Goal: Information Seeking & Learning: Check status

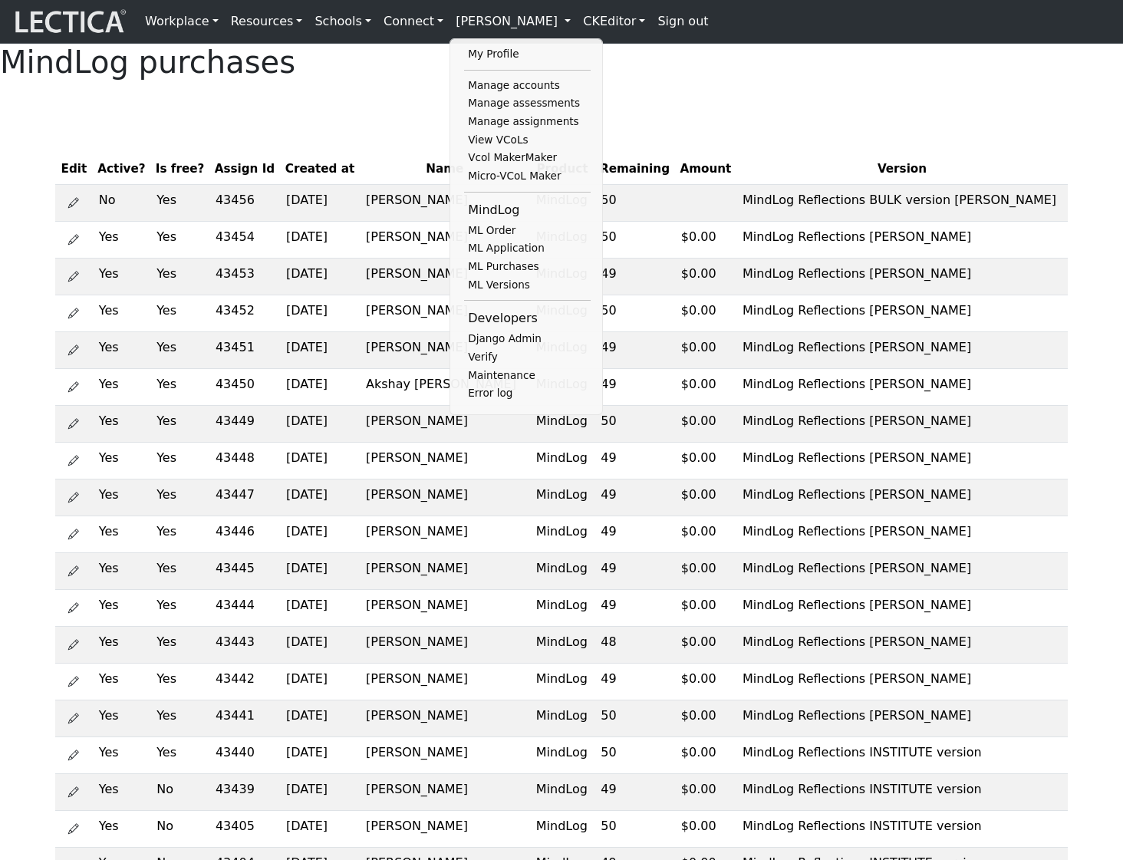
scroll to position [84, 0]
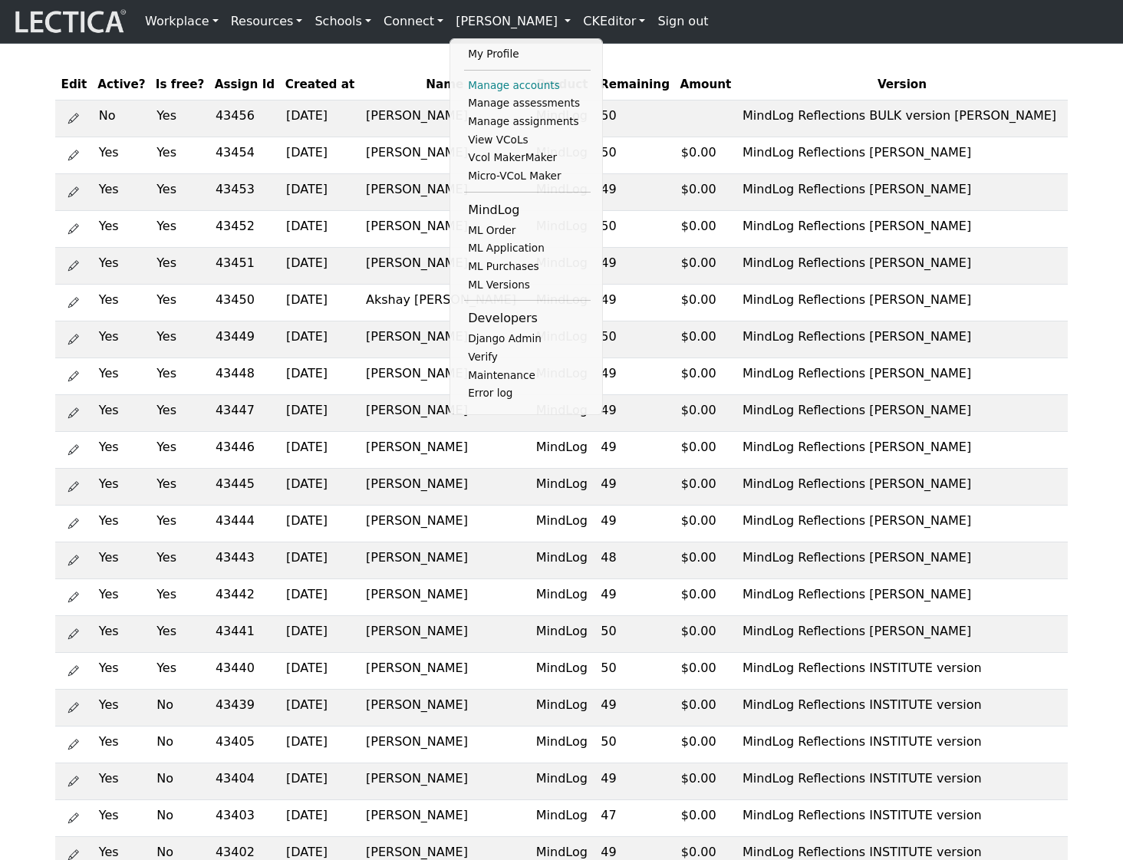
click at [493, 86] on link "Manage accounts" at bounding box center [527, 86] width 127 height 18
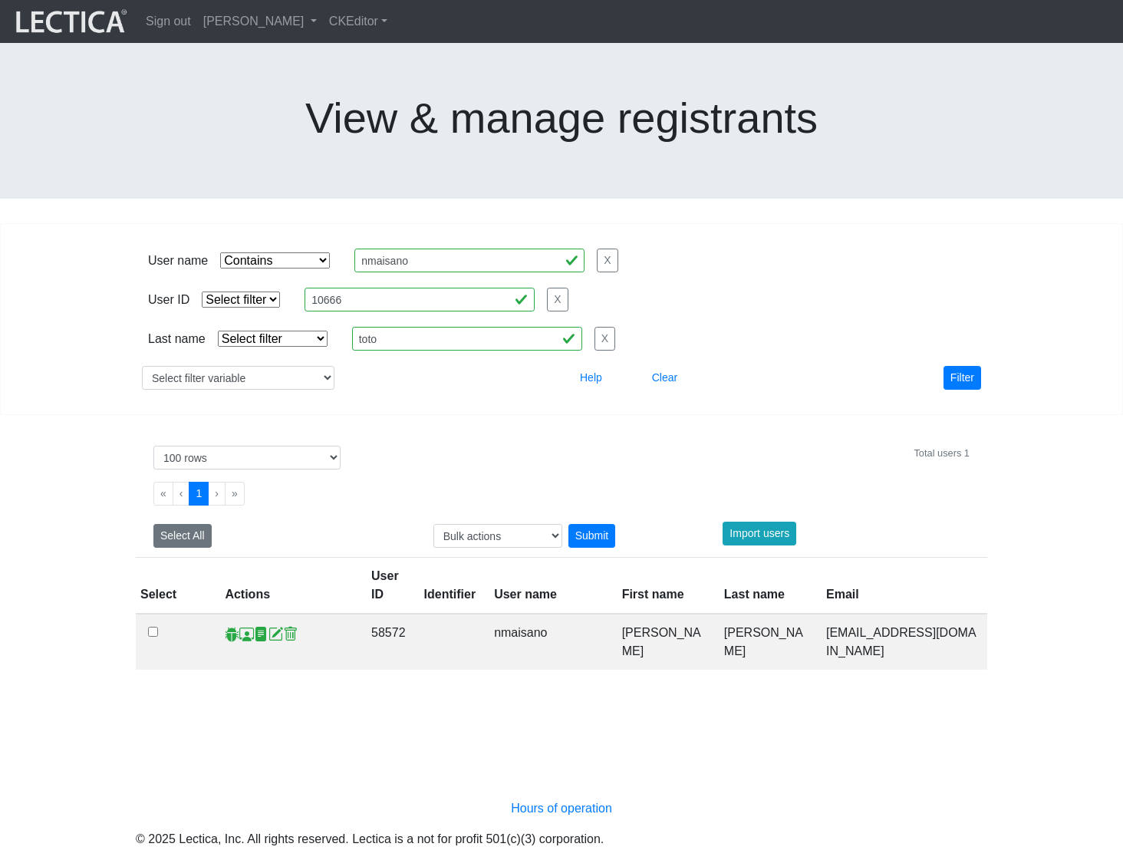
select select "icontains"
select select "100"
click at [306, 15] on link "[PERSON_NAME]" at bounding box center [260, 21] width 126 height 31
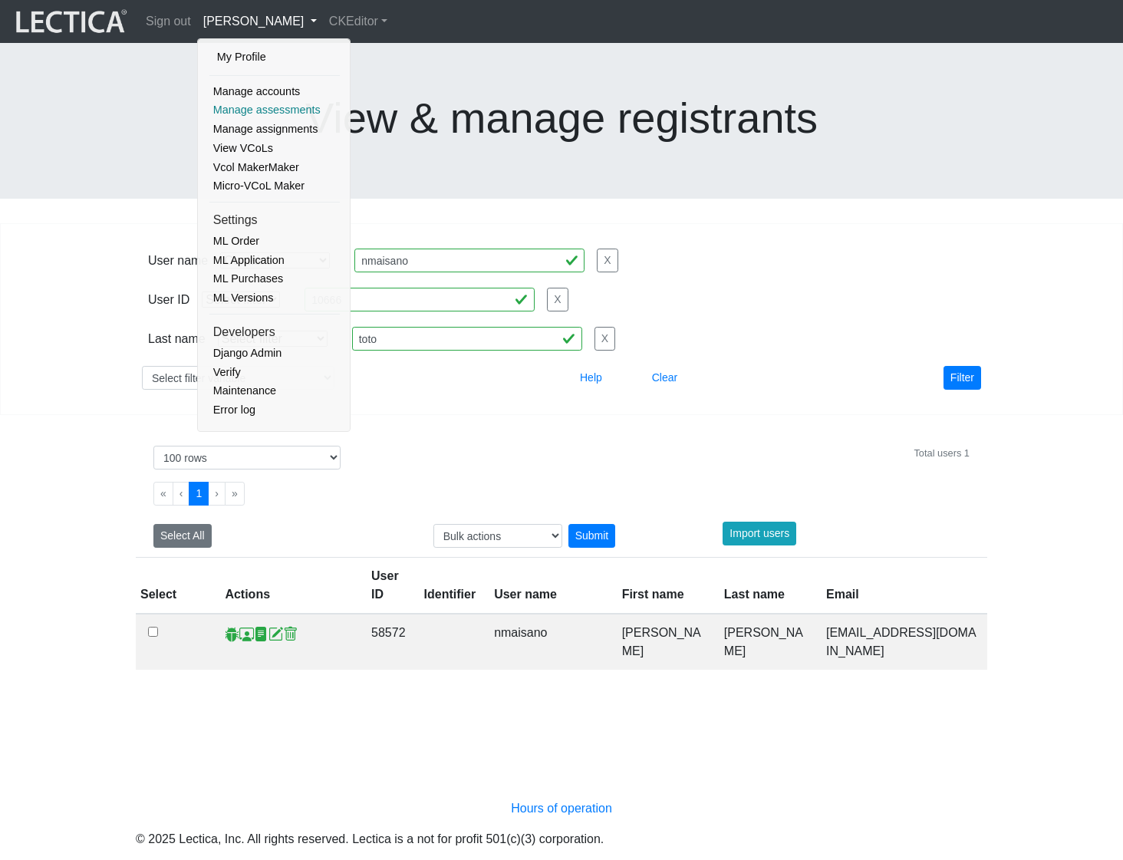
click at [264, 105] on link "Manage assessments" at bounding box center [274, 109] width 130 height 19
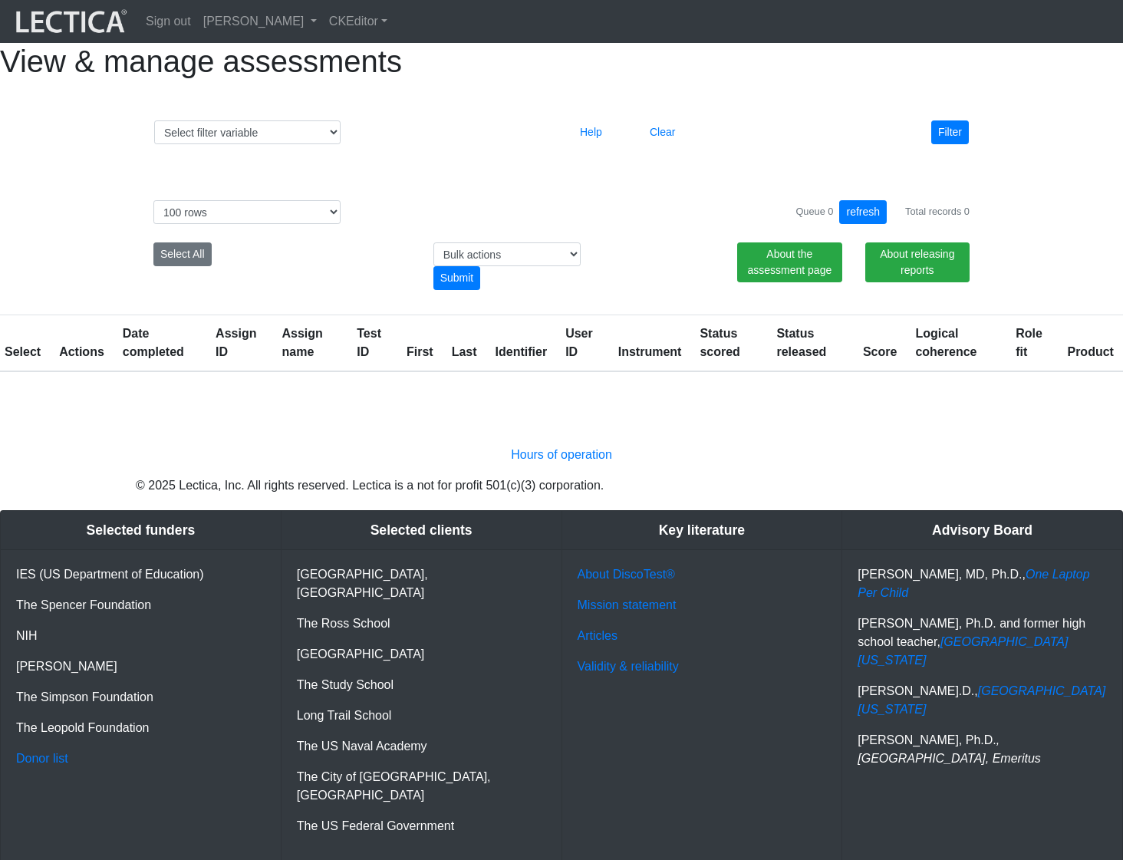
select select "100"
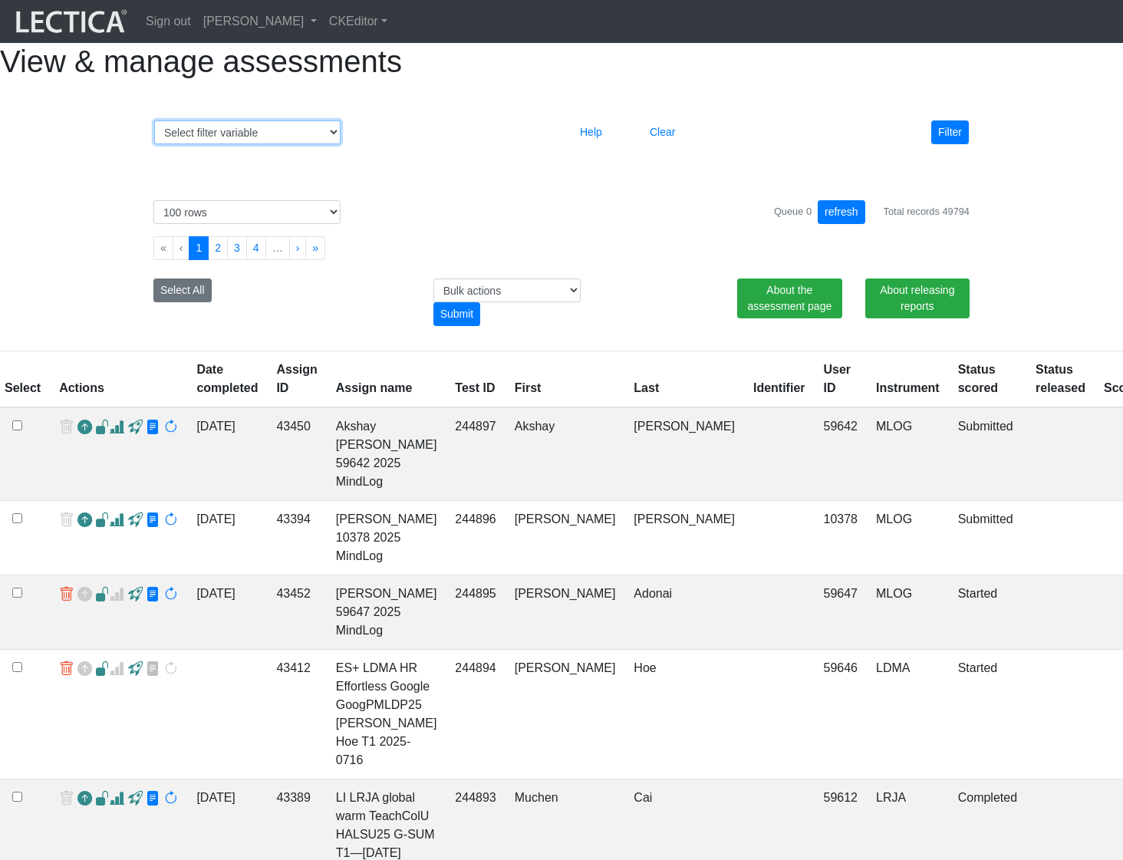
click at [271, 144] on select "Select filter variable Assignment name Assignment ID Clarity persuasive Clarity…" at bounding box center [247, 132] width 186 height 24
select select "user__id"
select select
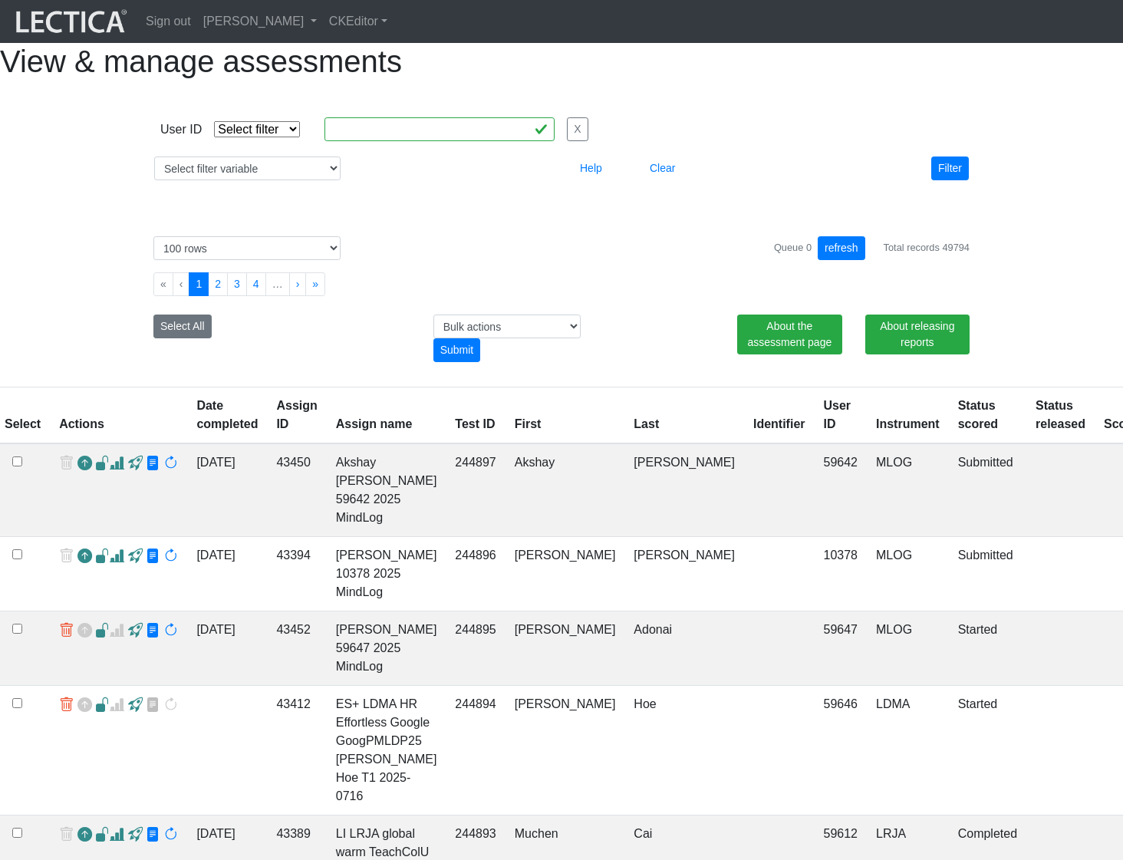
click at [272, 141] on div "User ID Select filter Equals List Contains Greater than Less than Search string…" at bounding box center [374, 129] width 428 height 24
click at [273, 137] on select "Select filter Equals List Contains Greater than Less than" at bounding box center [257, 129] width 86 height 16
select select "equal"
click at [432, 141] on input "text" at bounding box center [439, 129] width 230 height 24
paste input "10376"
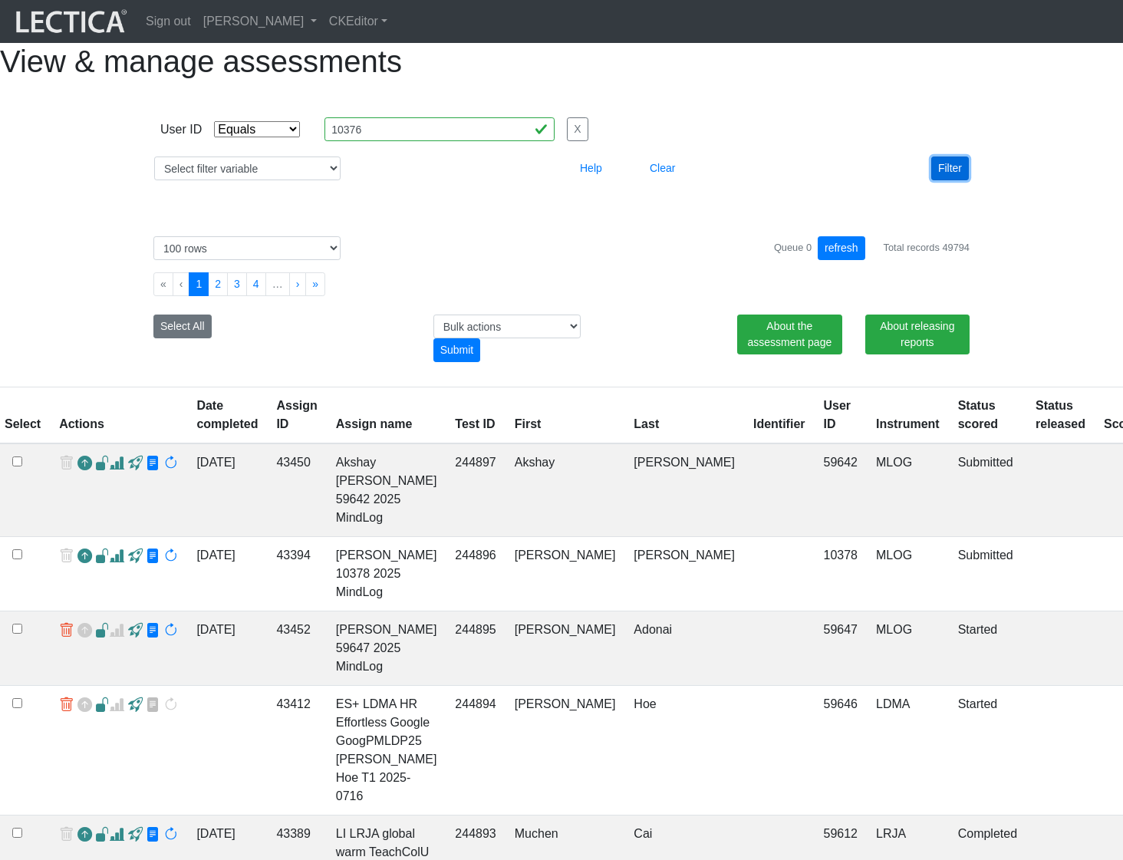
click at [952, 180] on button "Filter" at bounding box center [950, 168] width 38 height 24
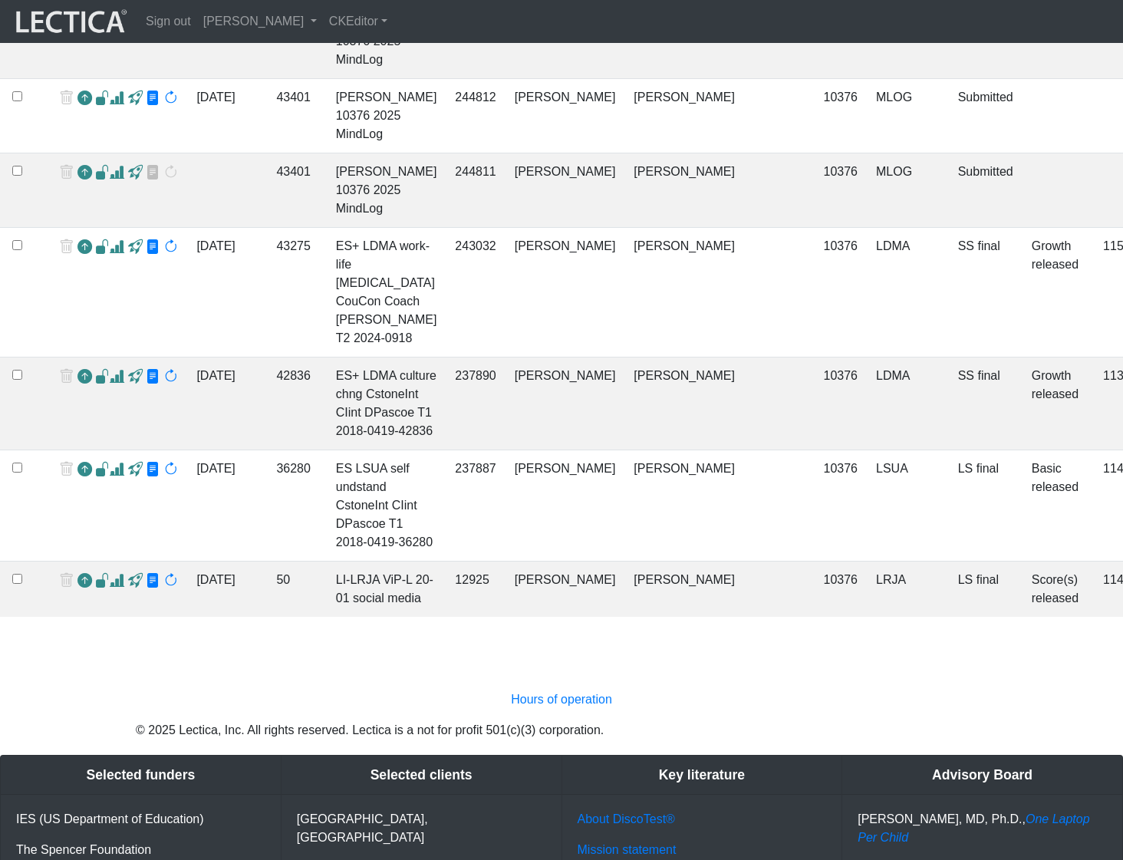
scroll to position [612, 0]
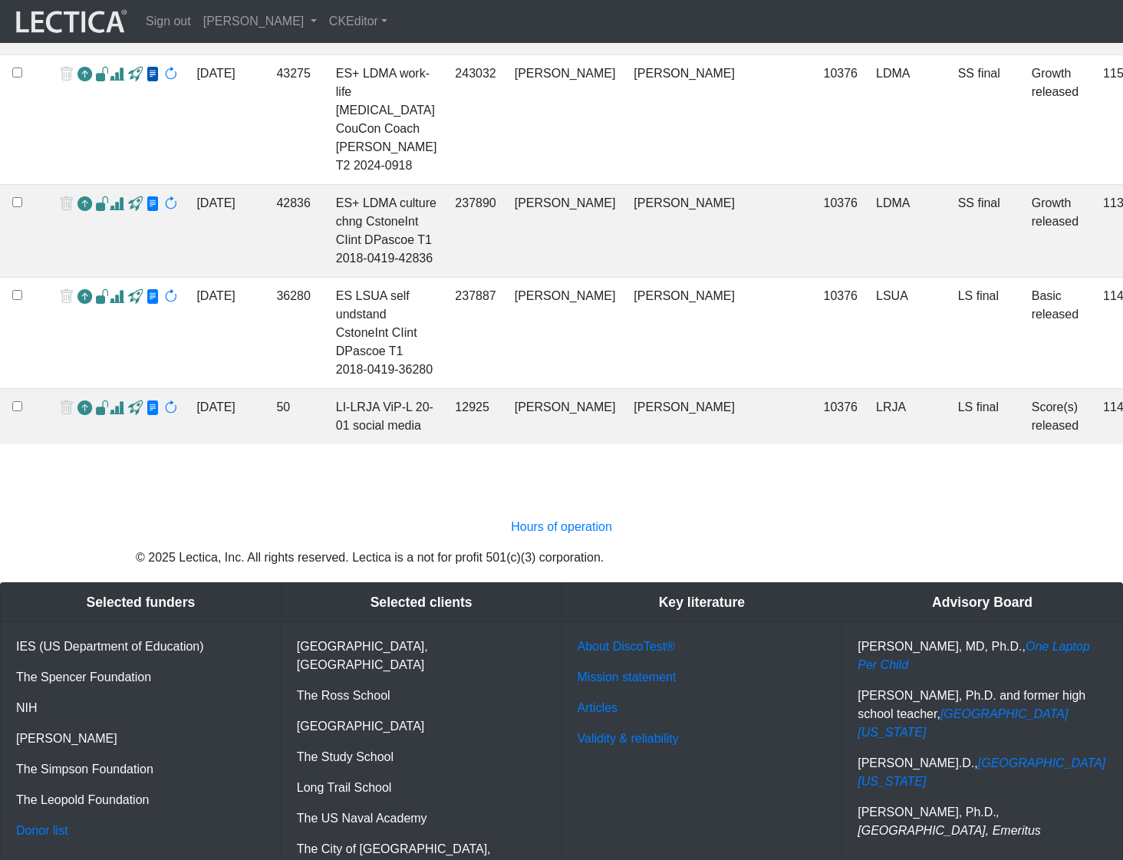
click at [146, 83] on span at bounding box center [153, 75] width 15 height 16
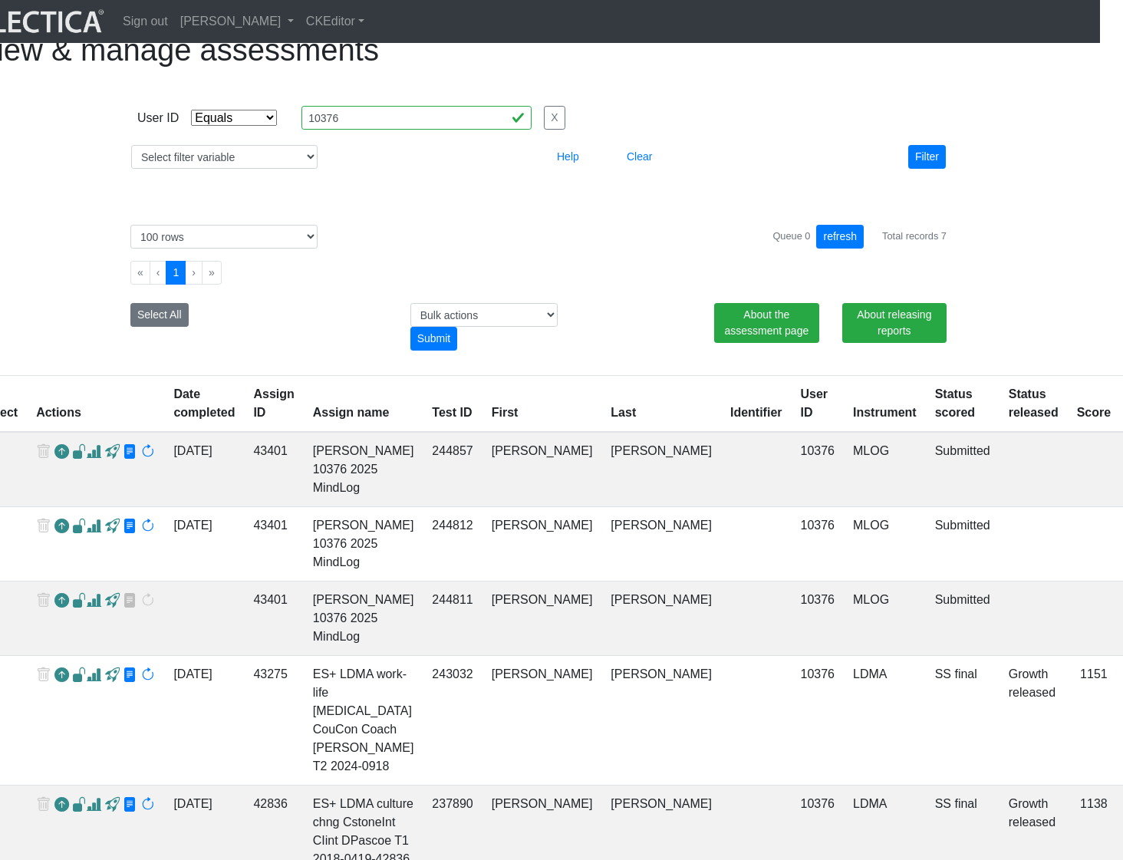
scroll to position [8, 23]
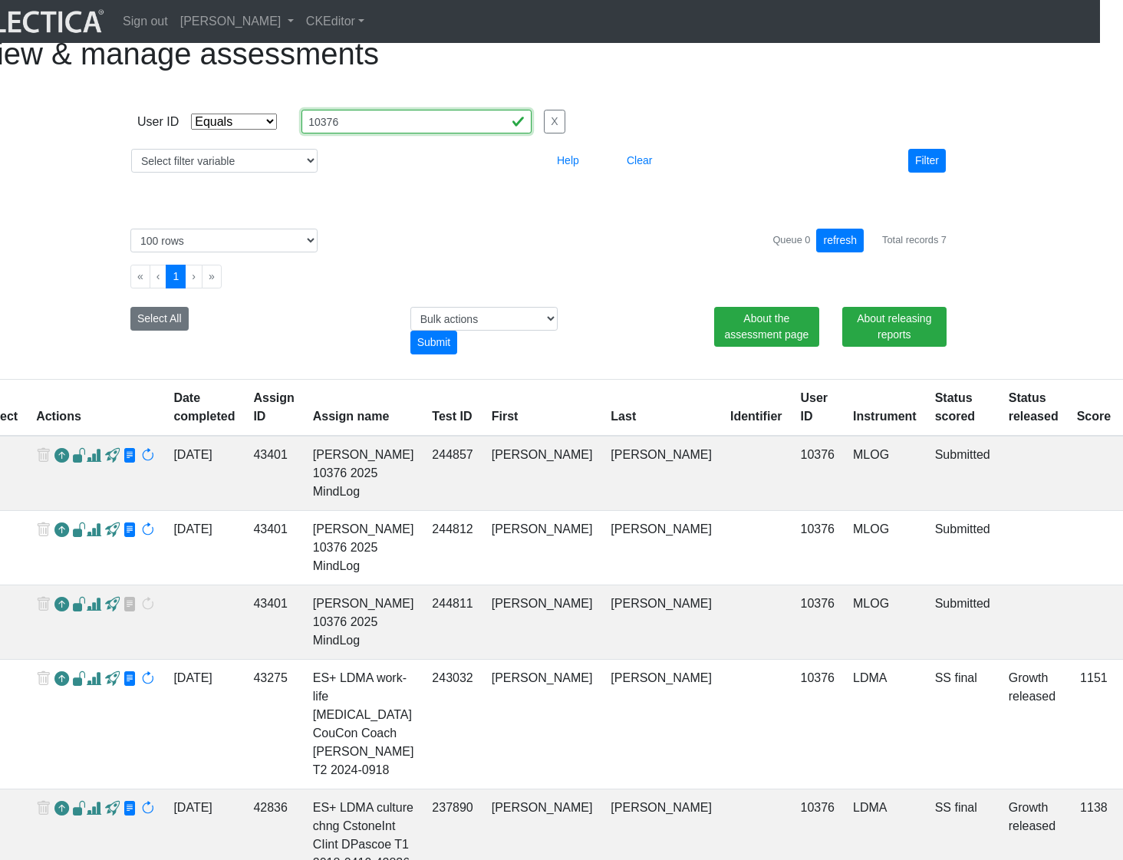
click at [408, 133] on input "10376" at bounding box center [416, 122] width 230 height 24
paste input "1191"
type input "11191"
click at [927, 173] on button "Filter" at bounding box center [927, 161] width 38 height 24
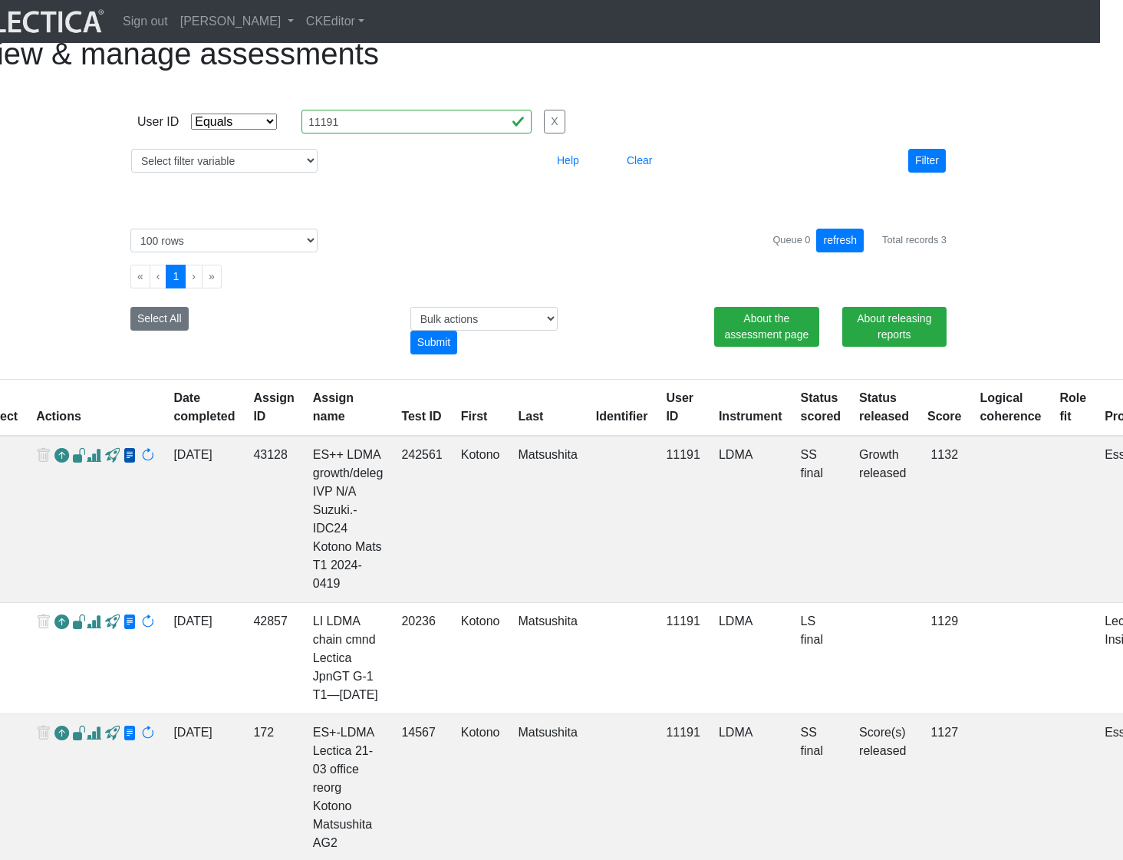
click at [123, 464] on span at bounding box center [130, 456] width 15 height 16
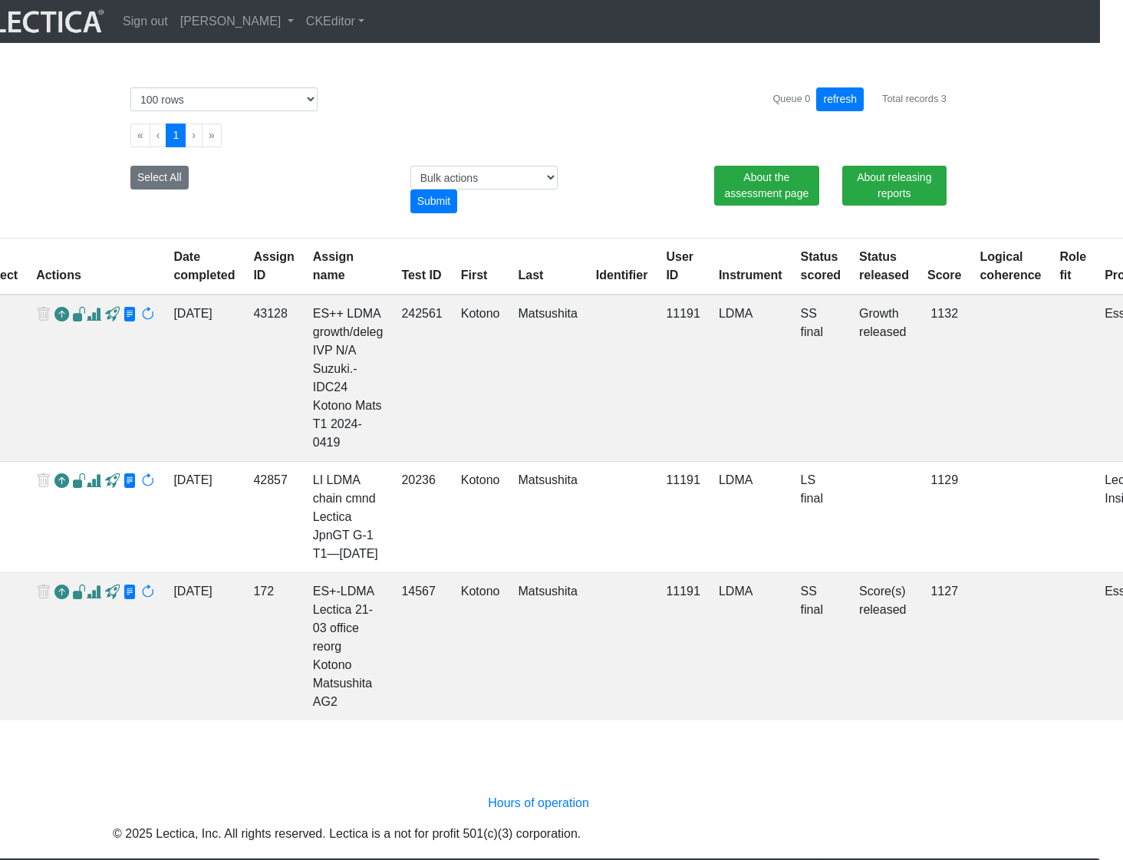
scroll to position [140, 23]
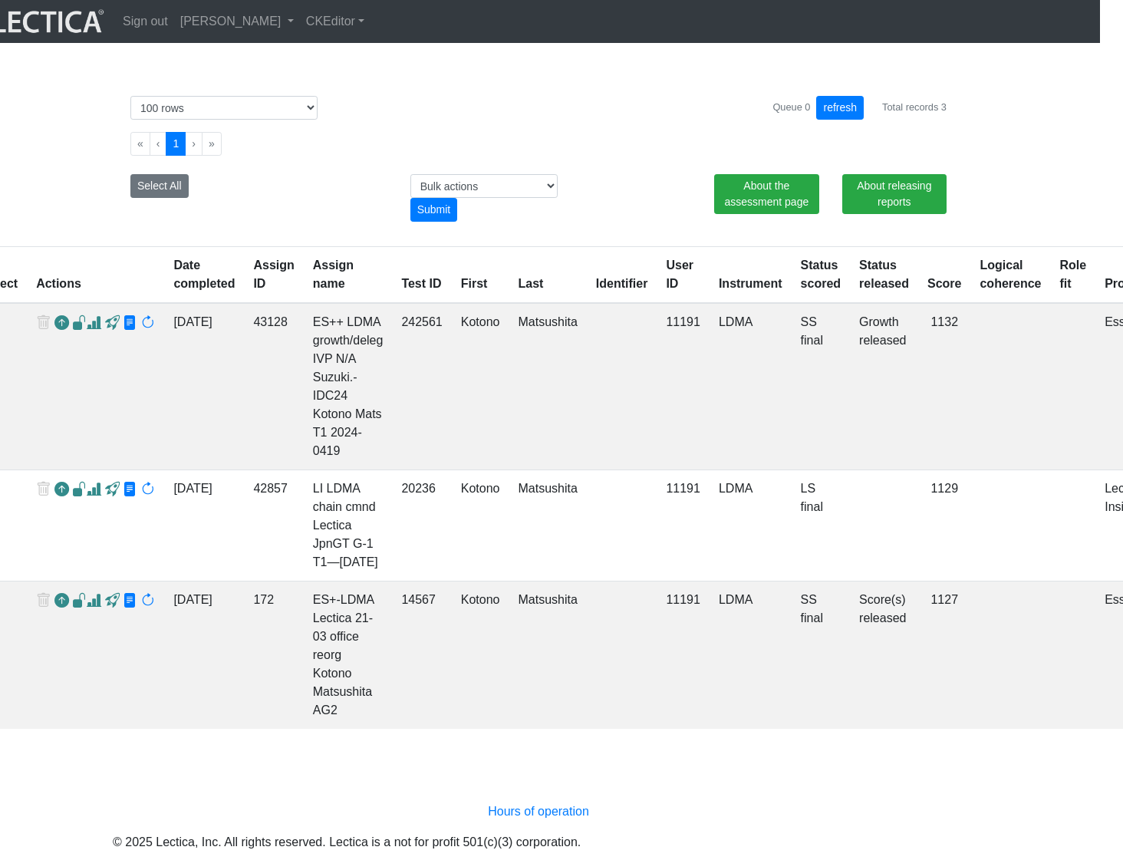
click at [88, 331] on span at bounding box center [94, 323] width 15 height 16
click at [87, 609] on span at bounding box center [94, 601] width 15 height 16
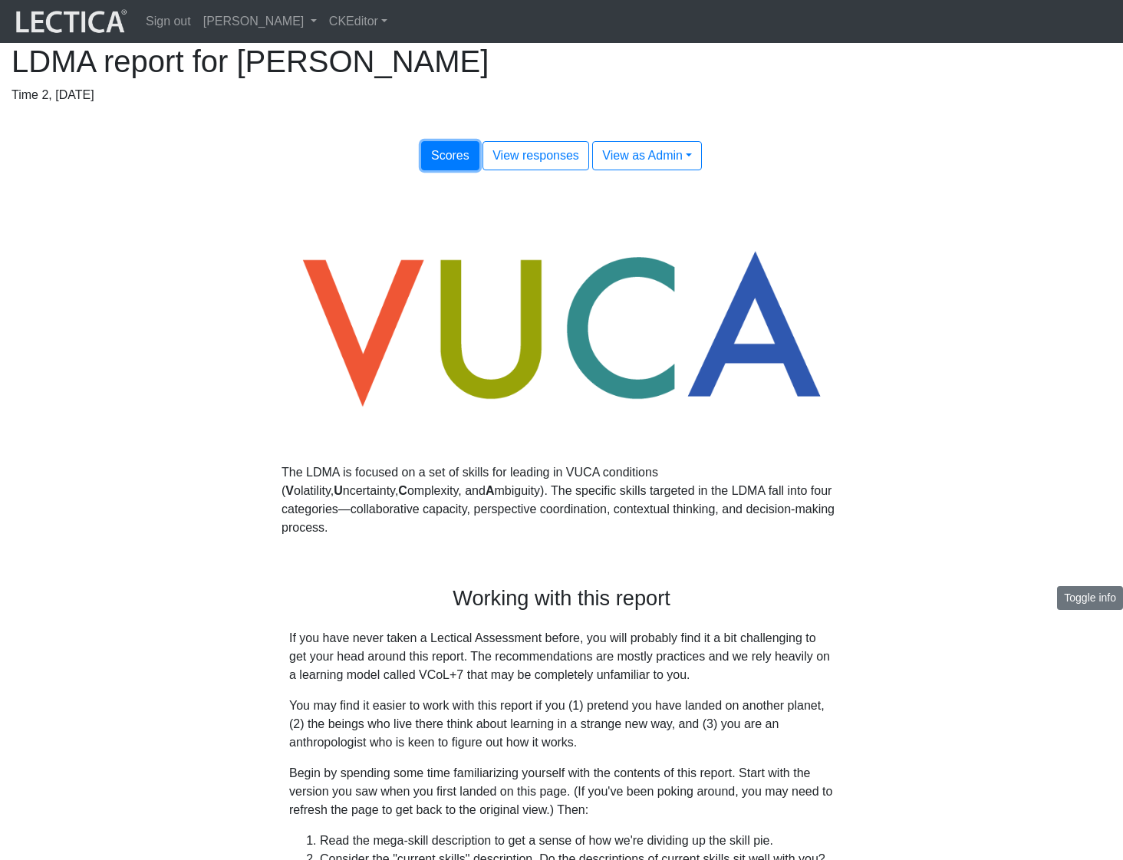
click at [429, 170] on button "Scores" at bounding box center [450, 155] width 58 height 29
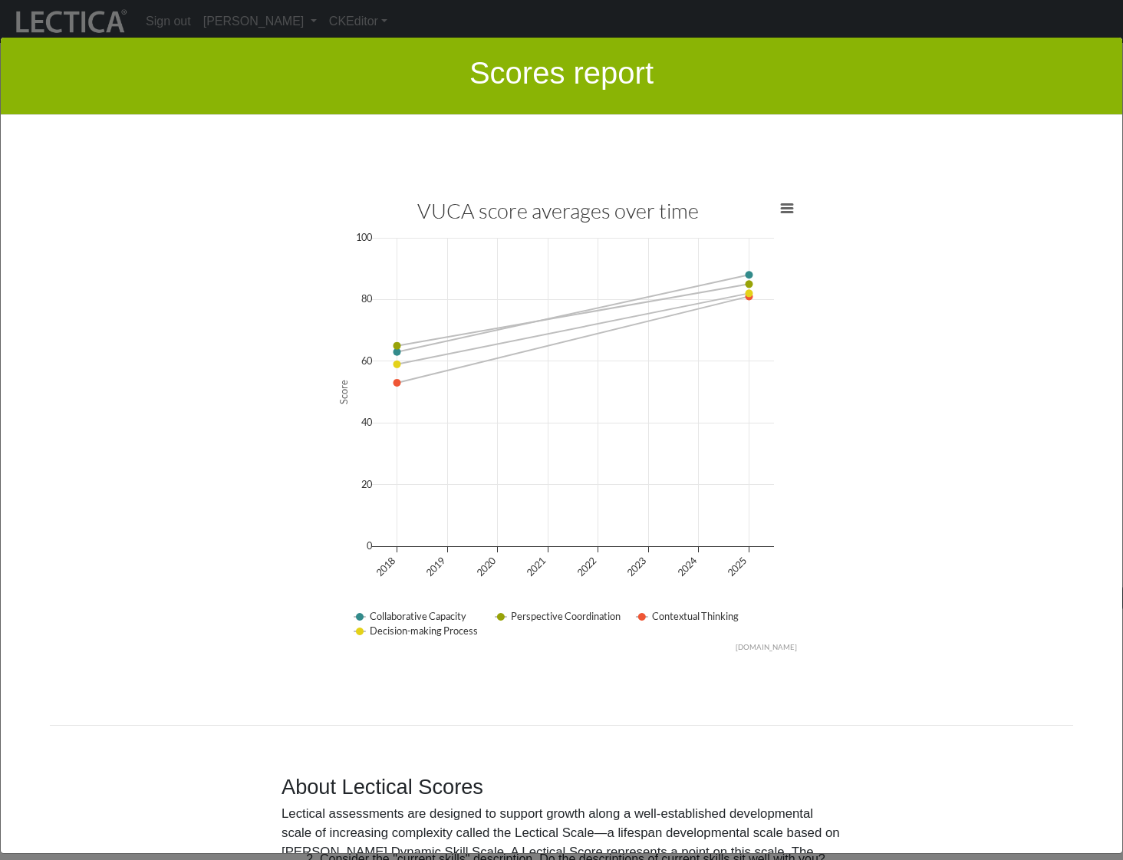
scroll to position [3436, 0]
click at [920, 564] on div "VUCA score averages over time Line chart with 4 lines. View as data table, VUCA…" at bounding box center [561, 424] width 874 height 460
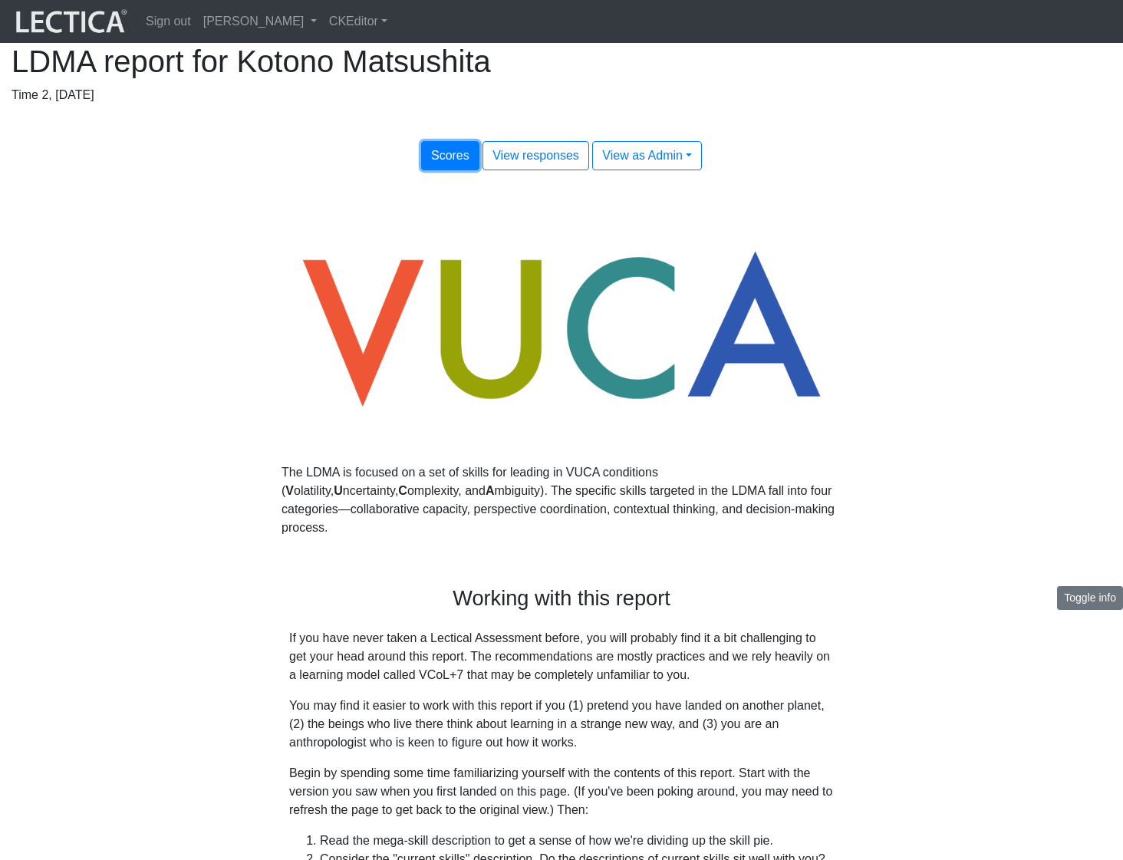
click at [440, 162] on span "Scores" at bounding box center [450, 155] width 38 height 13
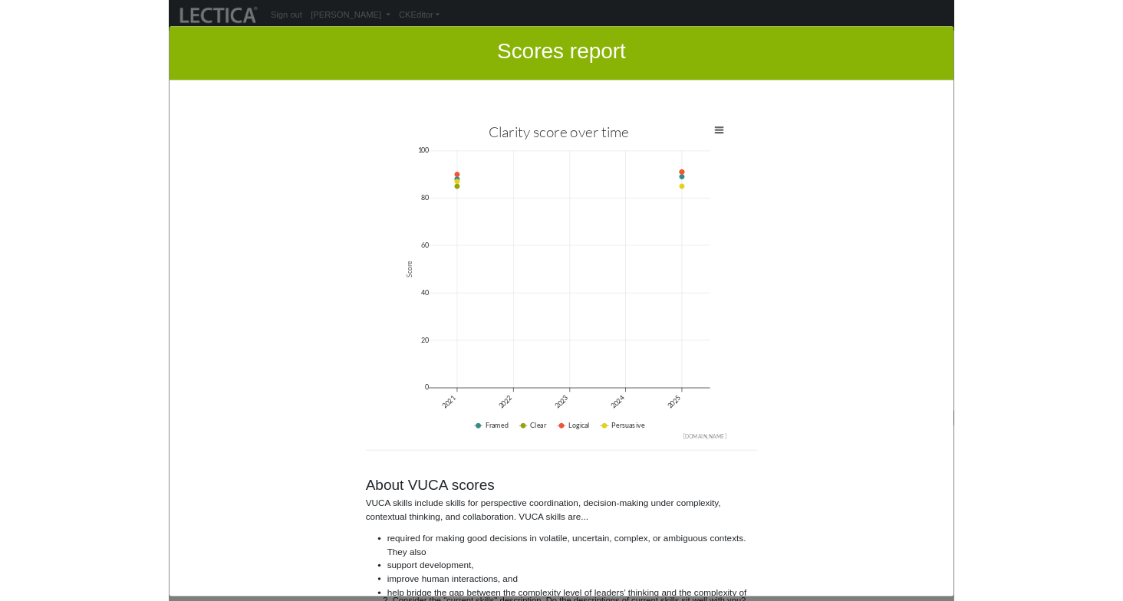
scroll to position [2042, 0]
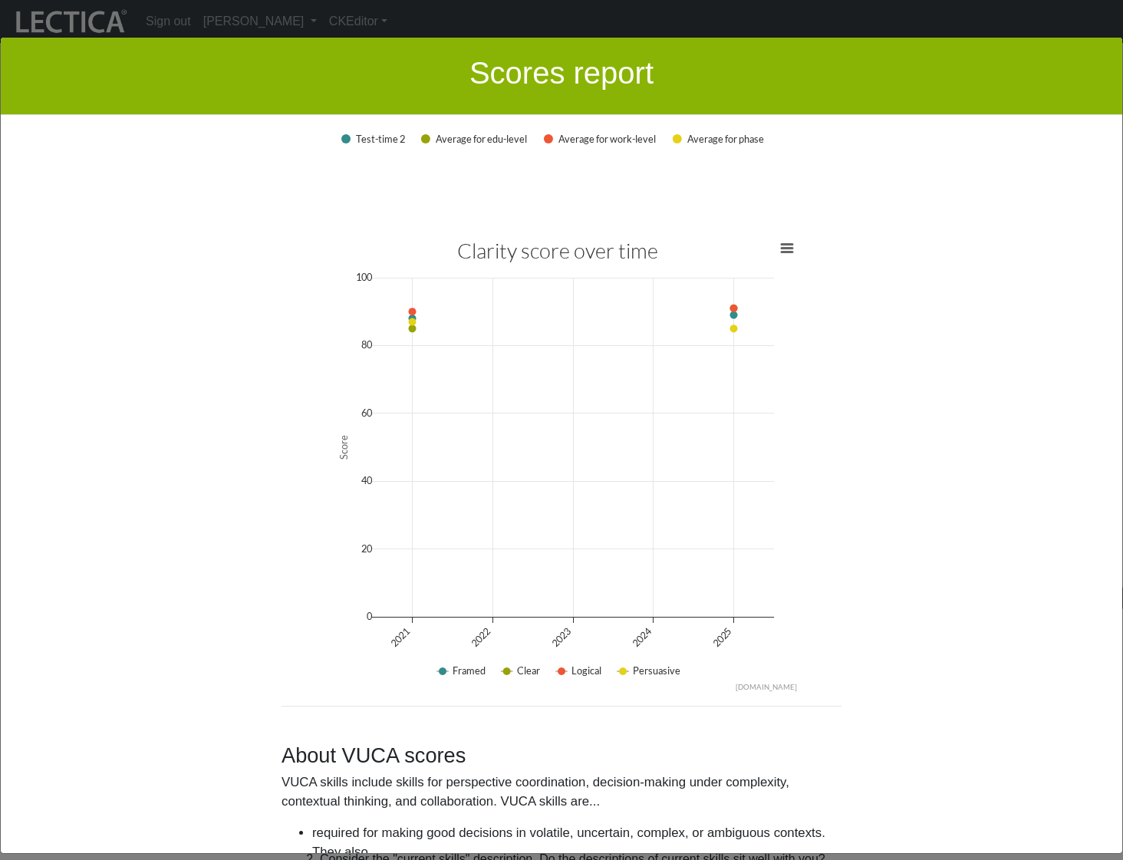
click at [931, 454] on div "Clarity score over time Line chart with 4 lines. View as data table, Clarity sc…" at bounding box center [561, 463] width 874 height 460
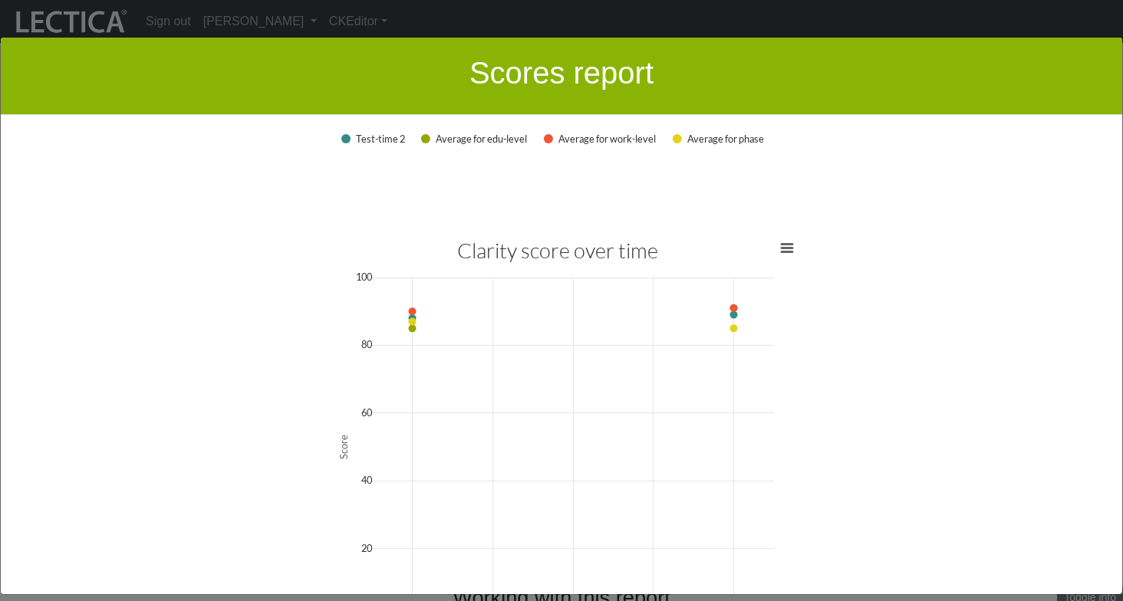
click at [226, 462] on div "Clarity score over time Line chart with 4 lines. View as data table, Clarity sc…" at bounding box center [561, 463] width 874 height 460
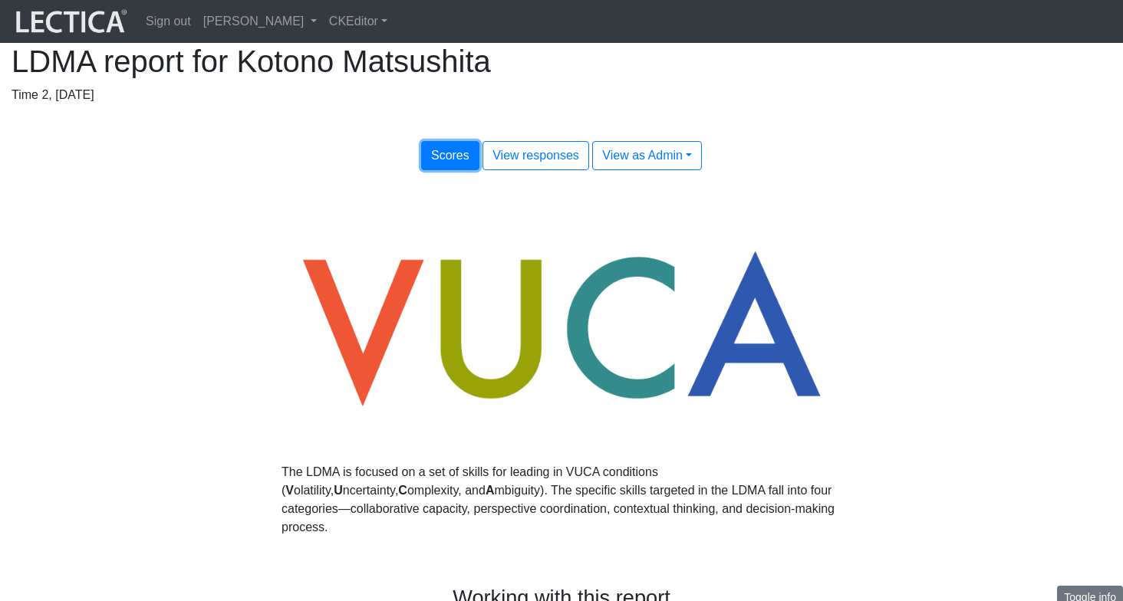
click at [435, 170] on button "Scores" at bounding box center [450, 155] width 58 height 29
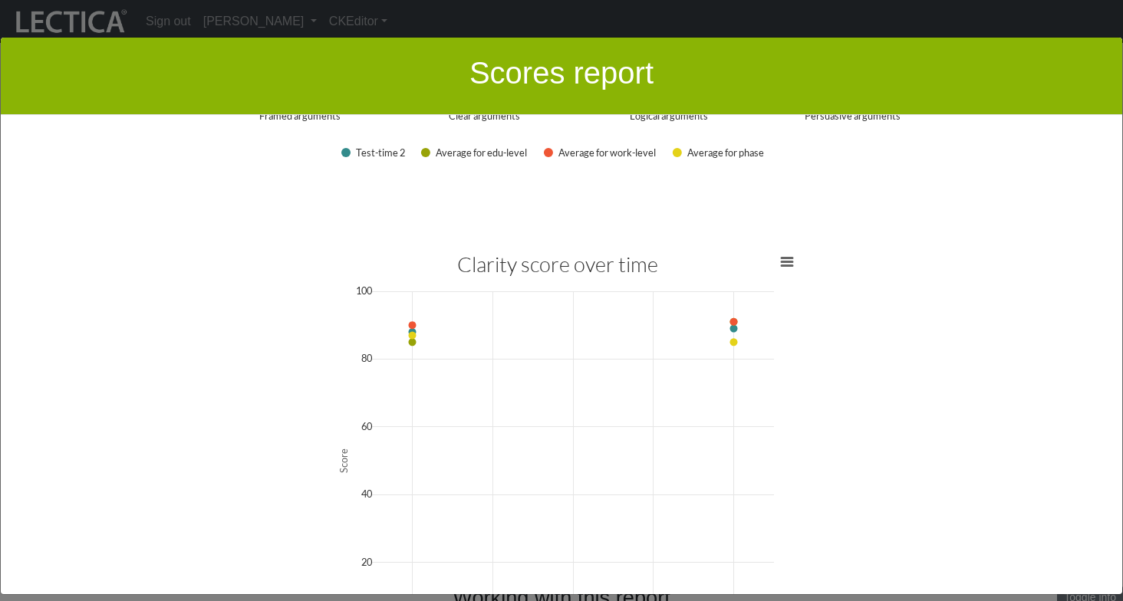
scroll to position [1987, 0]
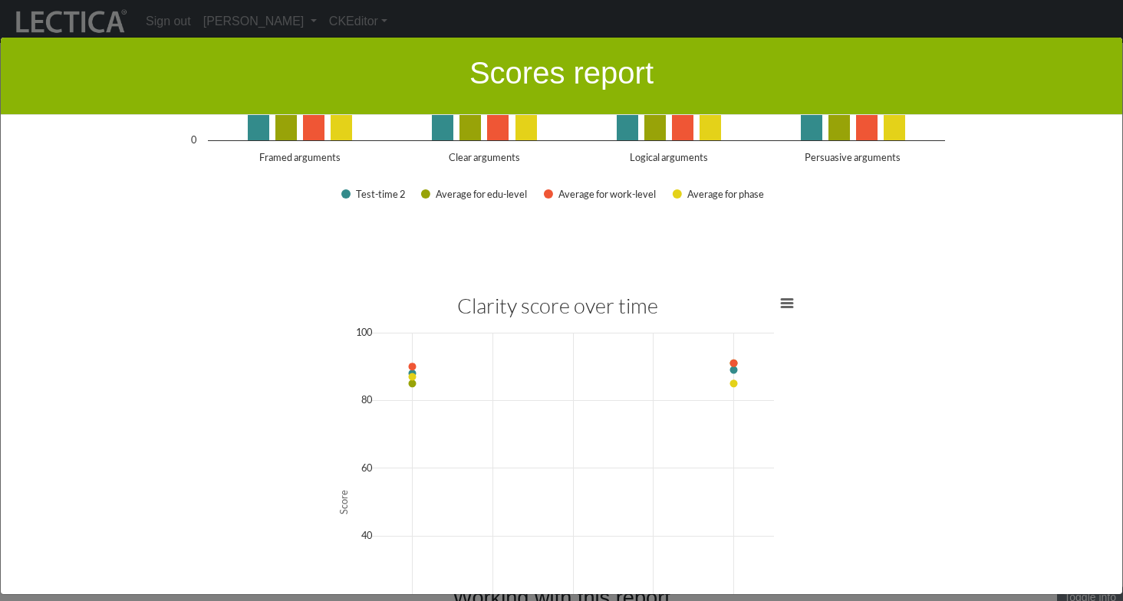
click at [591, 21] on div "Scores report × This section of your report presents a summary of LDMA score re…" at bounding box center [561, 315] width 1123 height 601
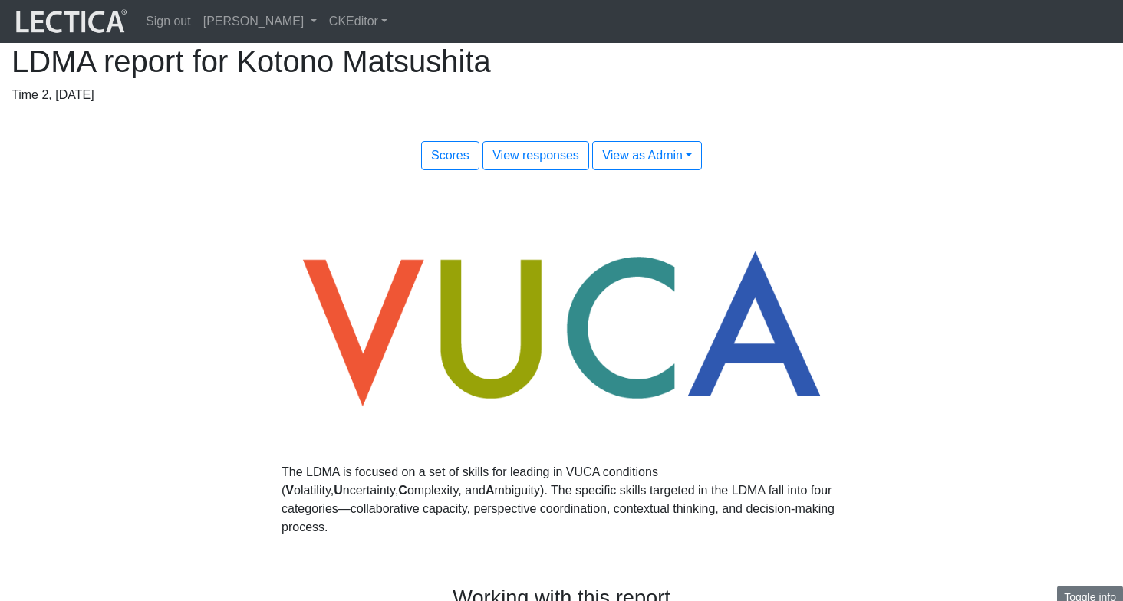
click at [587, 77] on h1 "LDMA report for Kotono Matsushita" at bounding box center [562, 61] width 1100 height 37
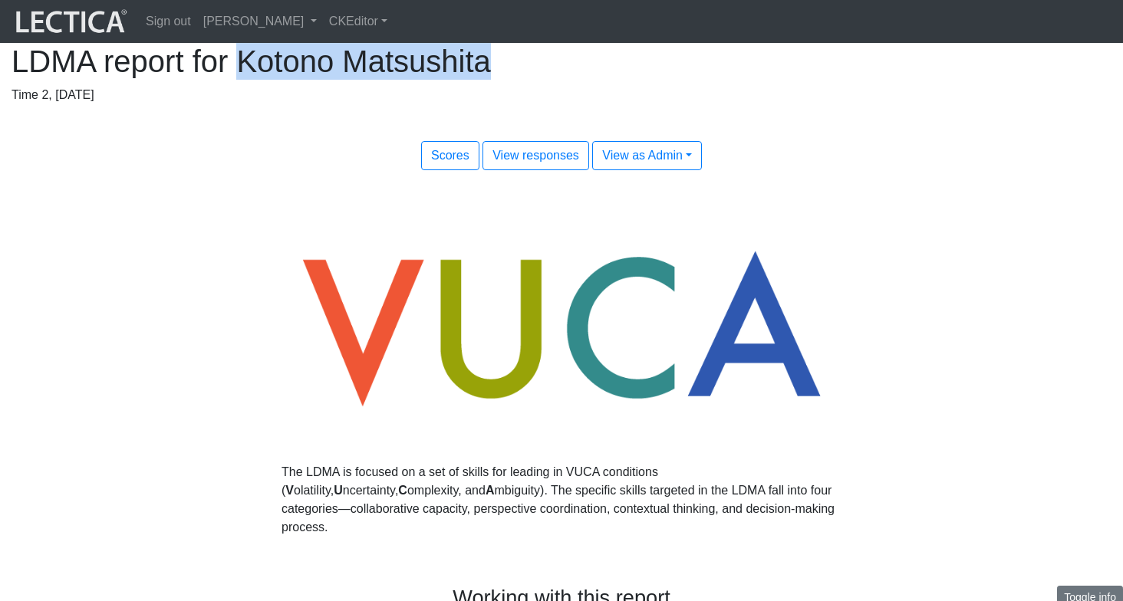
drag, startPoint x: 587, startPoint y: 77, endPoint x: 706, endPoint y: 83, distance: 119.8
click at [706, 80] on h1 "LDMA report for Kotono Matsushita" at bounding box center [562, 61] width 1100 height 37
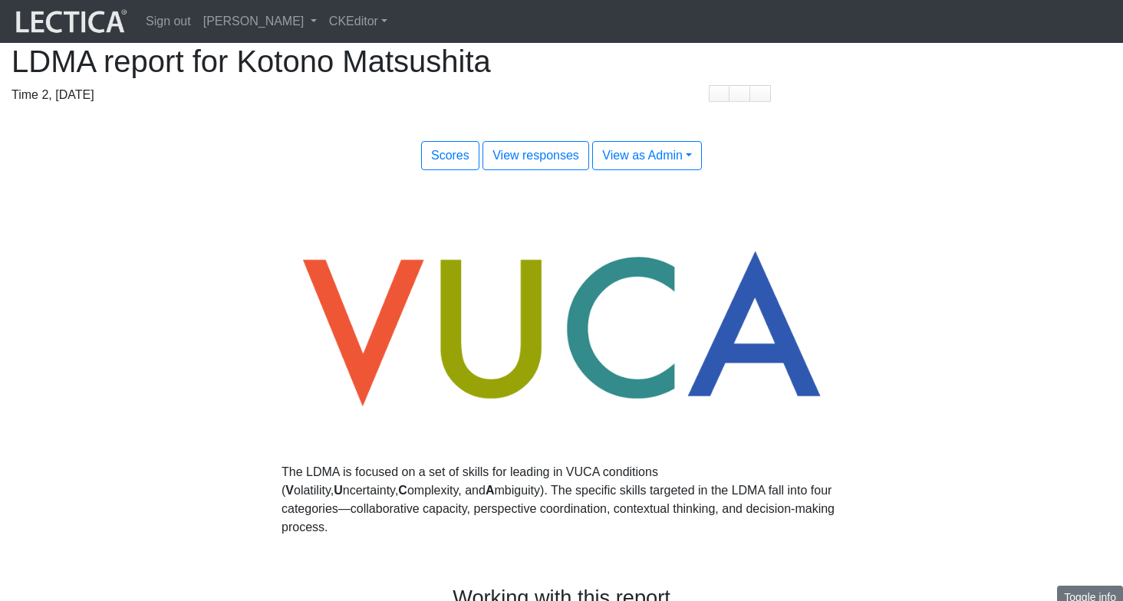
click at [898, 104] on div "LDMA report for Kotono Matsushita Time 2, [DATE]" at bounding box center [561, 73] width 1123 height 61
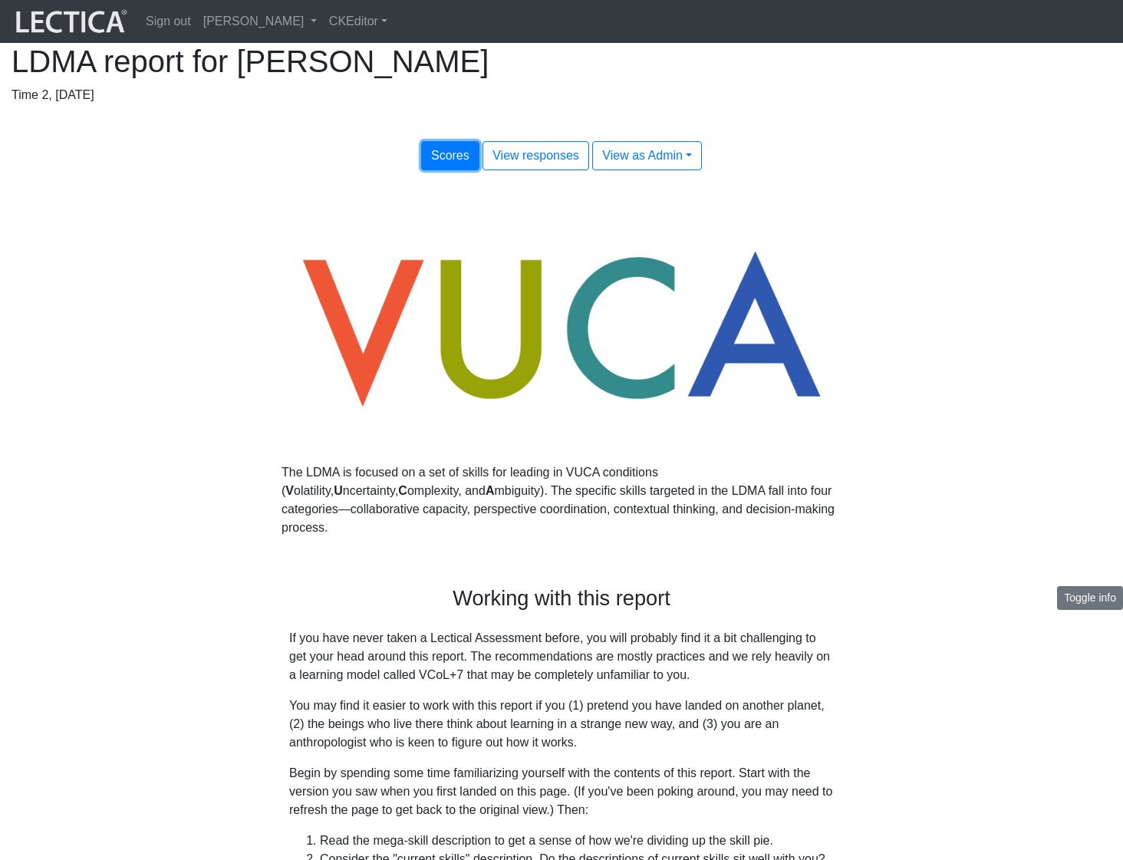
click at [452, 162] on span "Scores" at bounding box center [450, 155] width 38 height 13
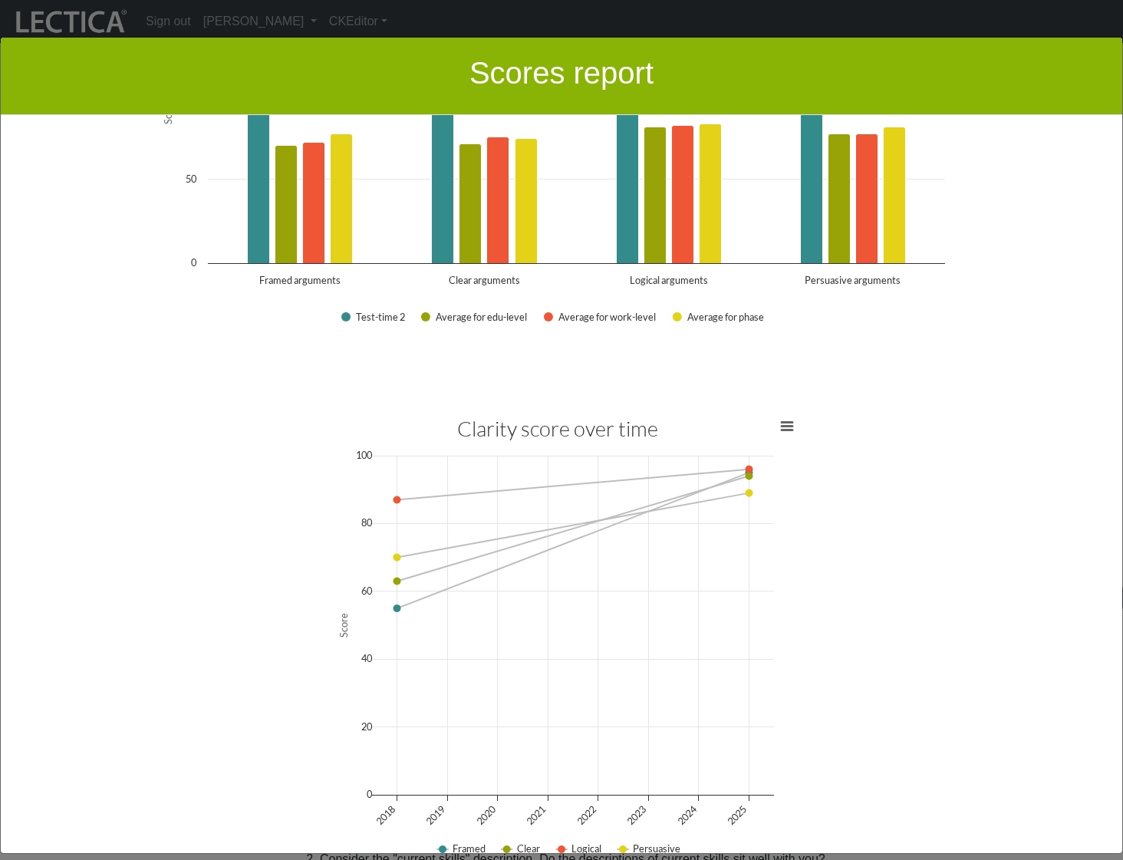
scroll to position [1967, 0]
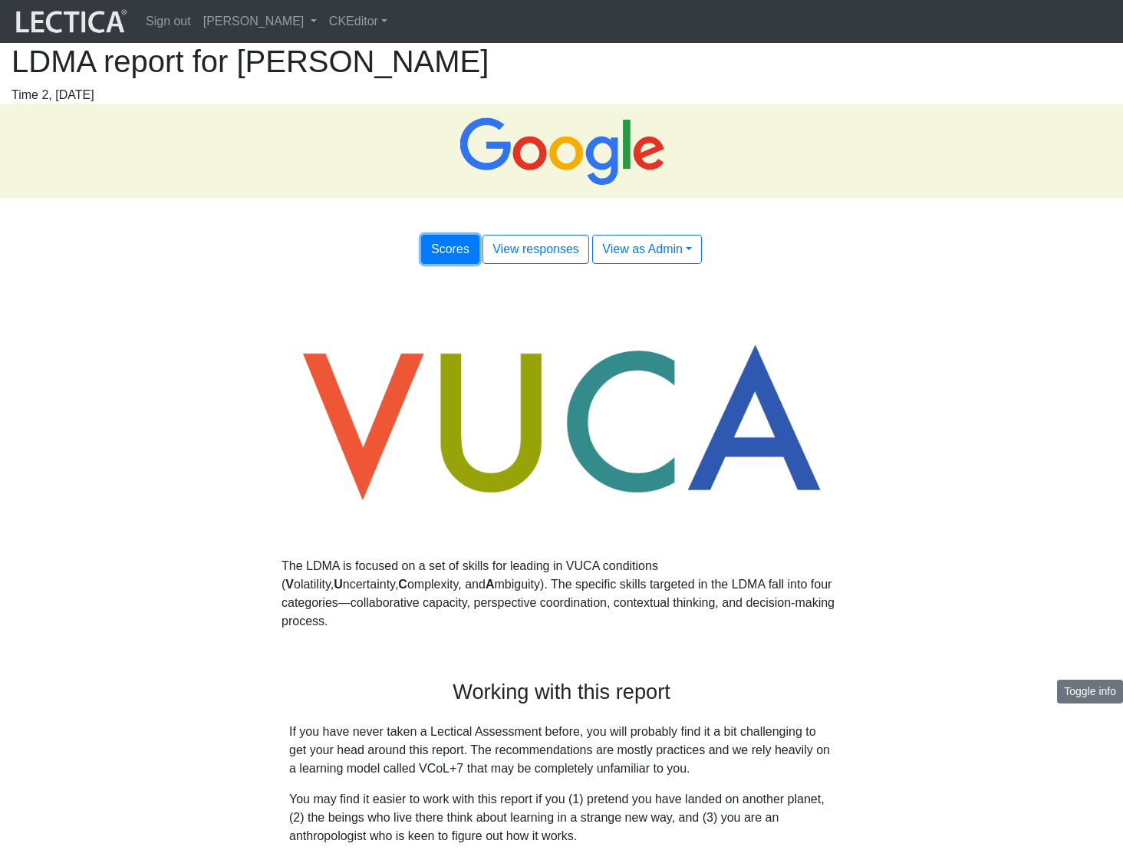
click at [443, 255] on span "Scores" at bounding box center [450, 248] width 38 height 13
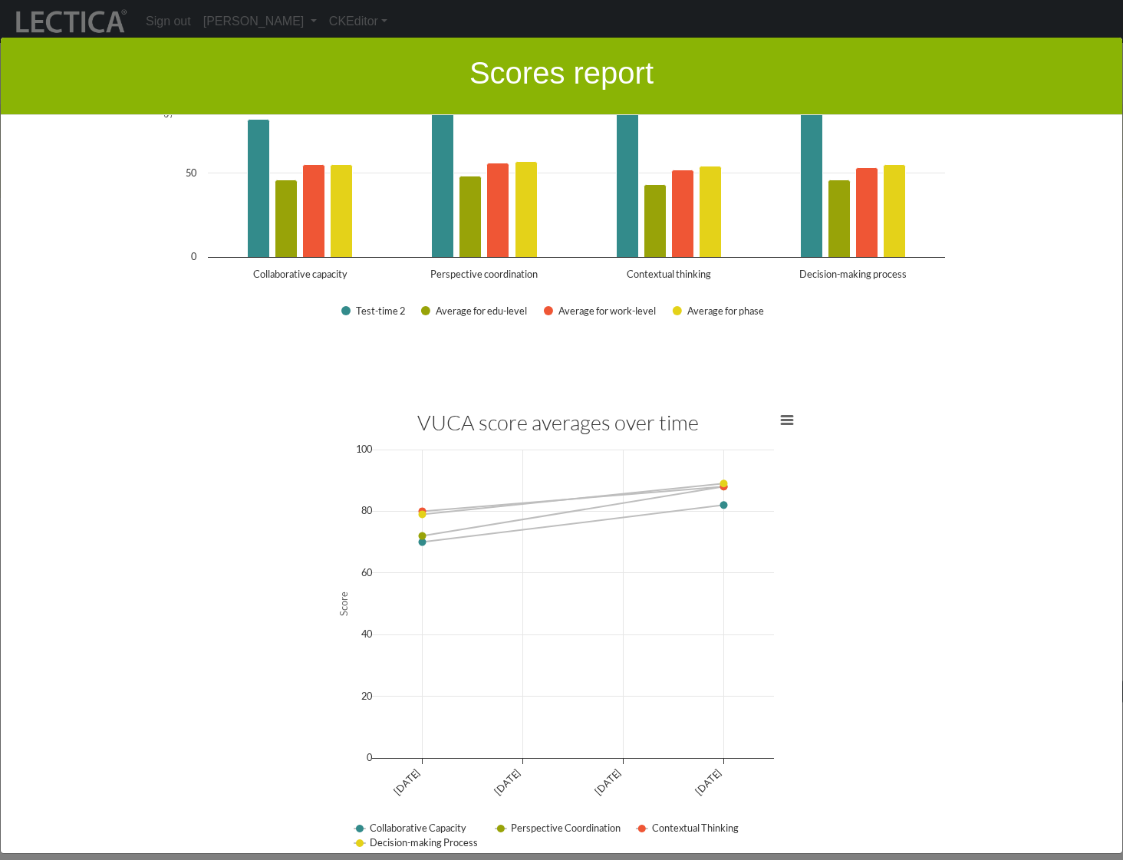
scroll to position [3314, 0]
